Goal: Find specific page/section: Find specific page/section

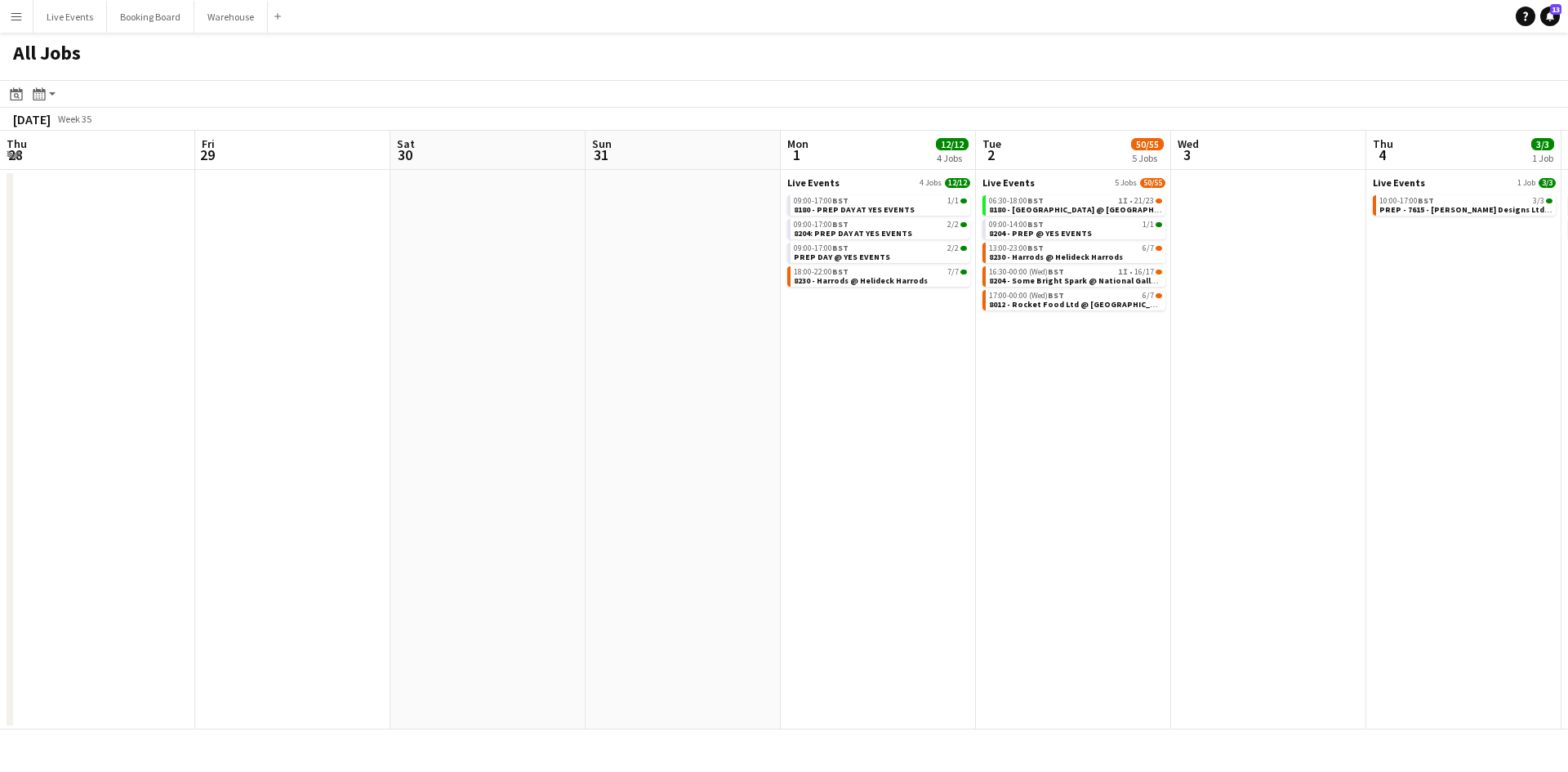
scroll to position [0, 546]
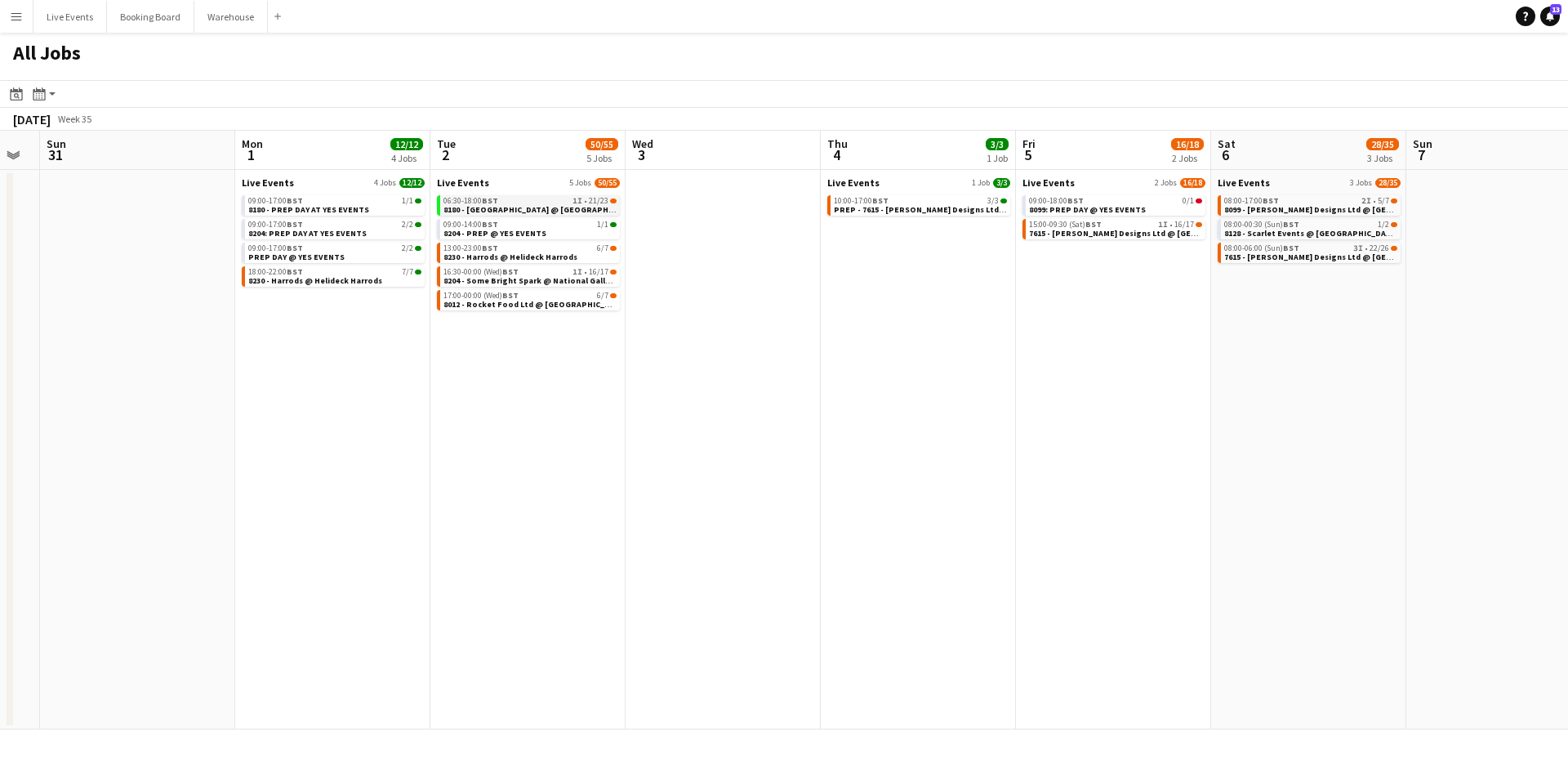
click at [531, 206] on span "8180 - [GEOGRAPHIC_DATA] @ [GEOGRAPHIC_DATA]" at bounding box center [543, 209] width 199 height 10
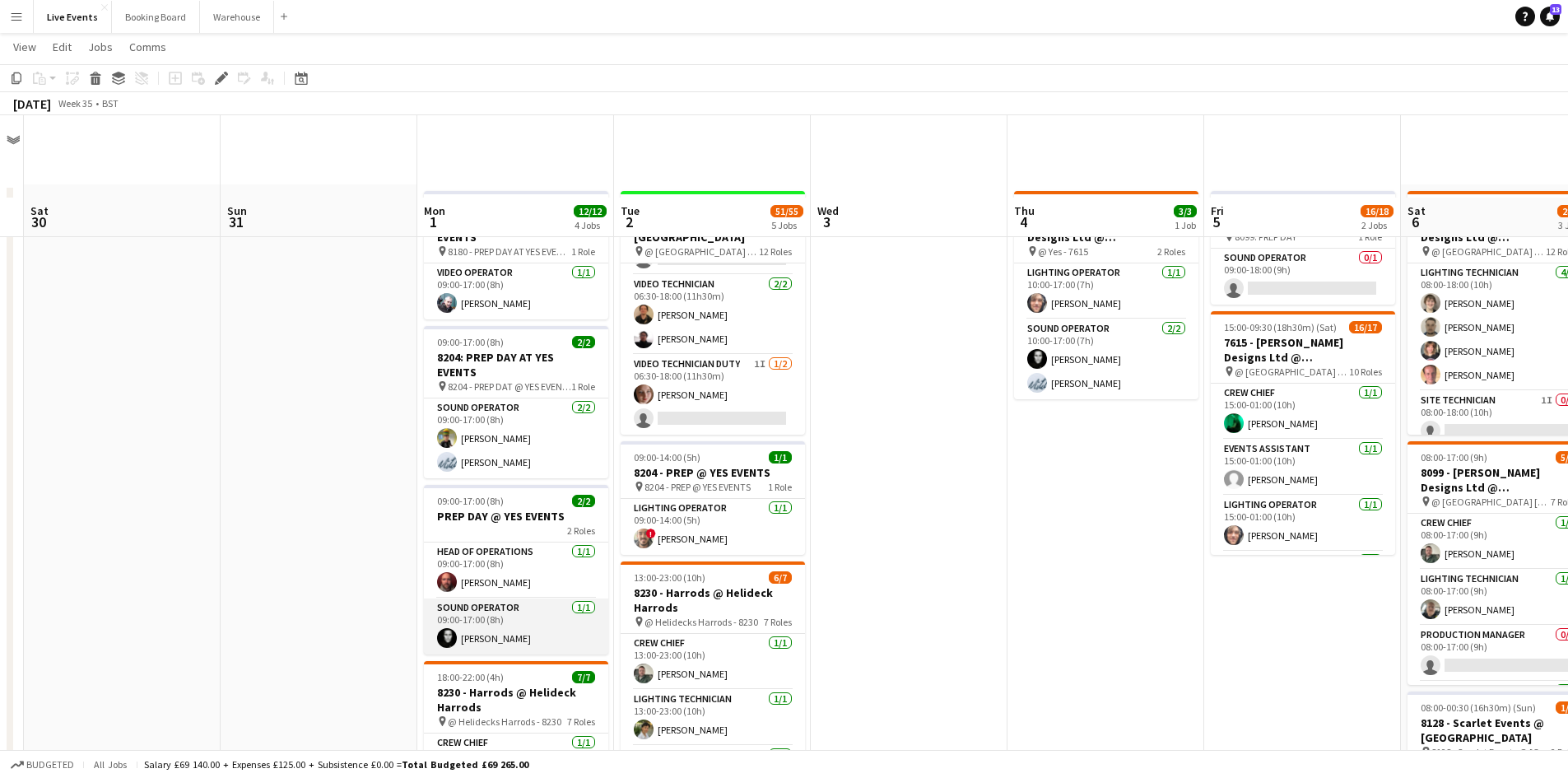
scroll to position [82, 0]
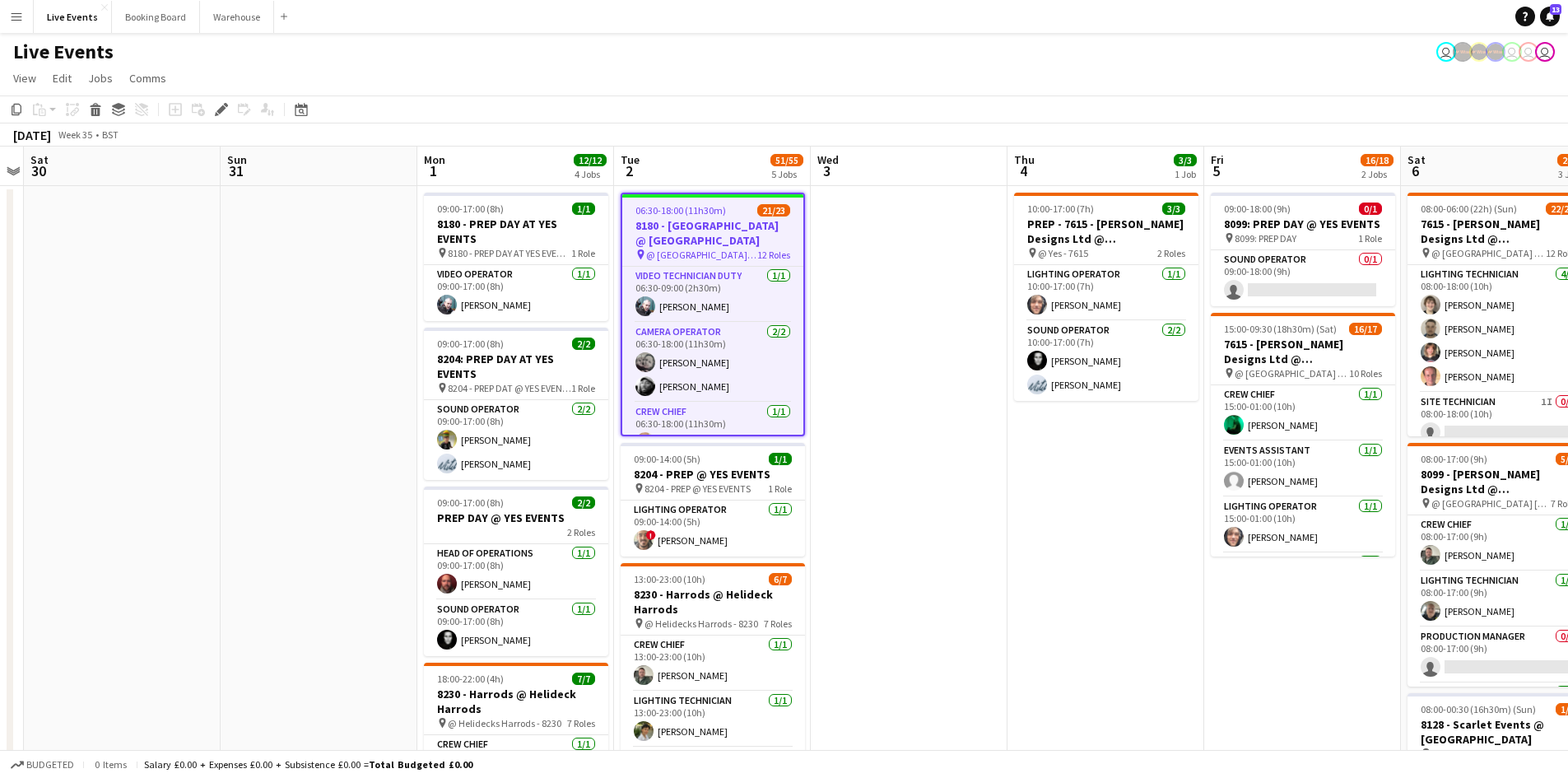
scroll to position [0, 567]
click at [868, 308] on app-date-cell at bounding box center [907, 770] width 197 height 1170
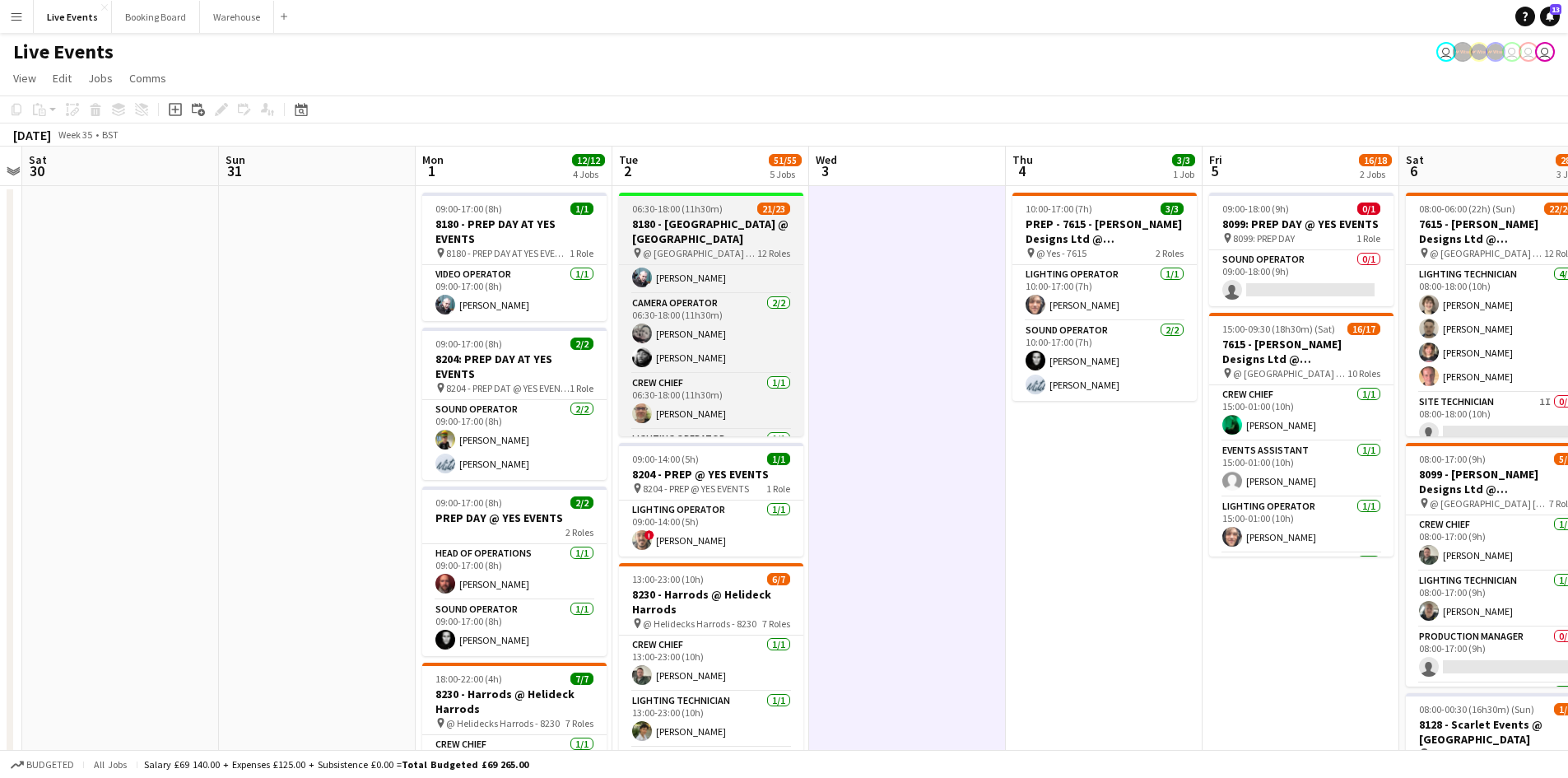
scroll to position [0, 0]
